Goal: Transaction & Acquisition: Purchase product/service

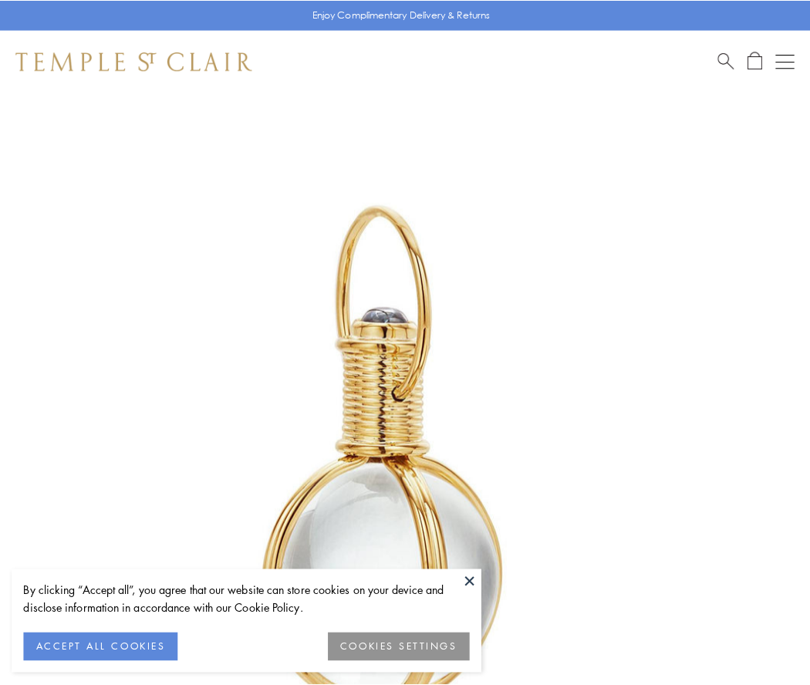
scroll to position [403, 0]
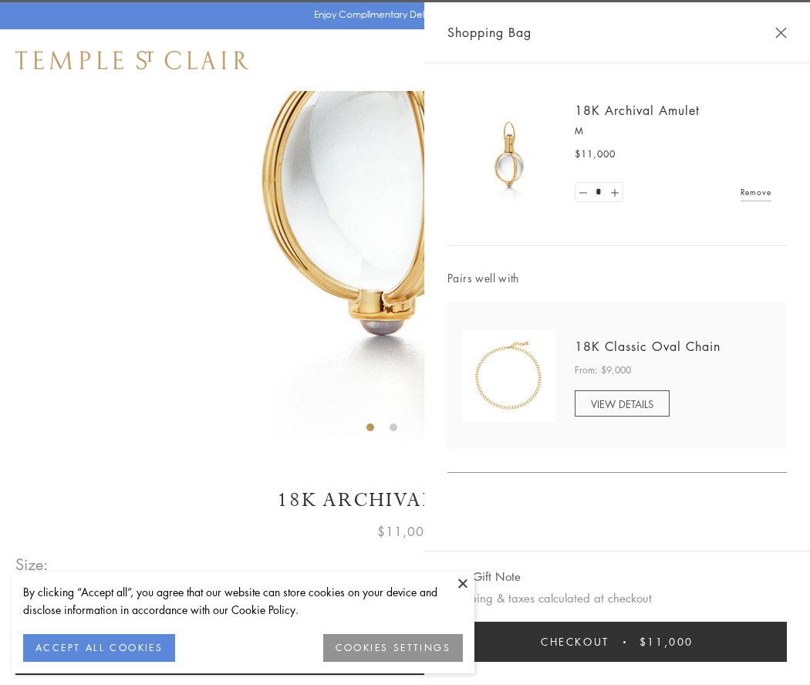
click at [617, 642] on button "Checkout $11,000" at bounding box center [617, 642] width 339 height 40
